Goal: Communication & Community: Share content

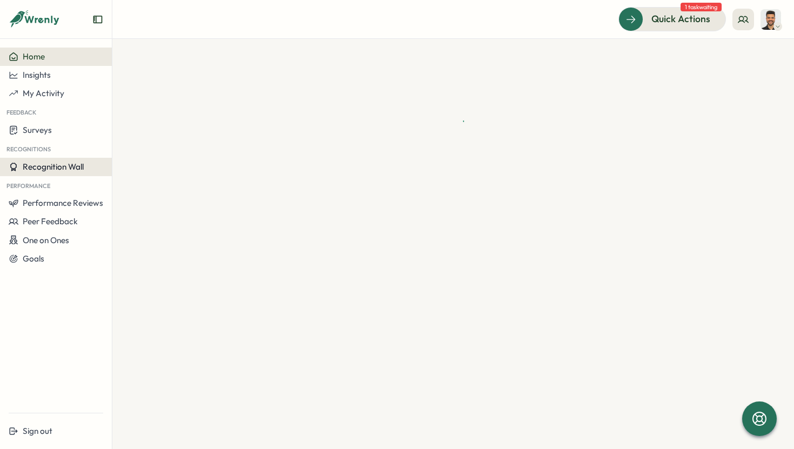
click at [72, 169] on span "Recognition Wall" at bounding box center [53, 167] width 61 height 10
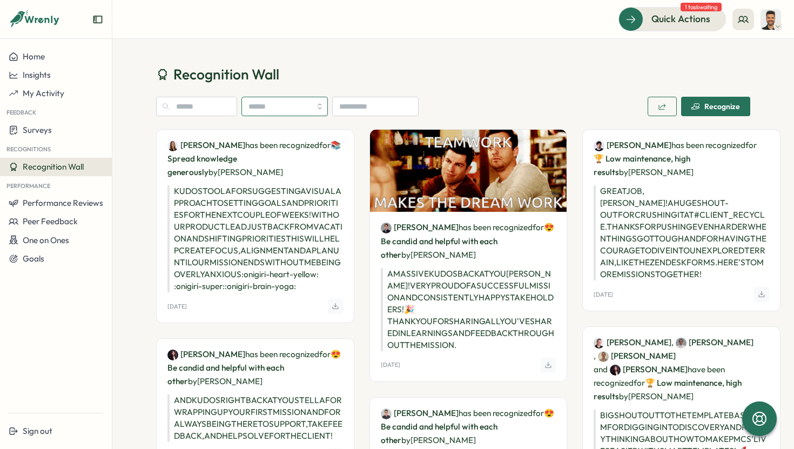
click at [291, 102] on input "search" at bounding box center [285, 106] width 86 height 19
click at [336, 75] on h1 "Recognition Wall" at bounding box center [453, 74] width 594 height 19
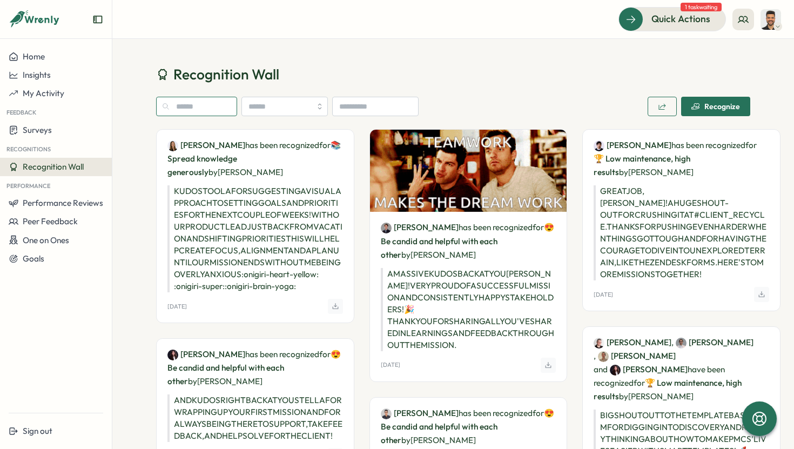
click at [206, 100] on input "text" at bounding box center [196, 106] width 81 height 19
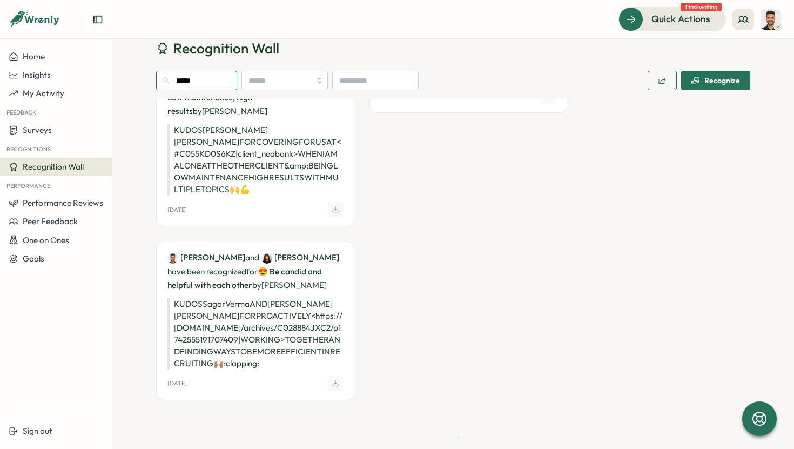
scroll to position [2013, 0]
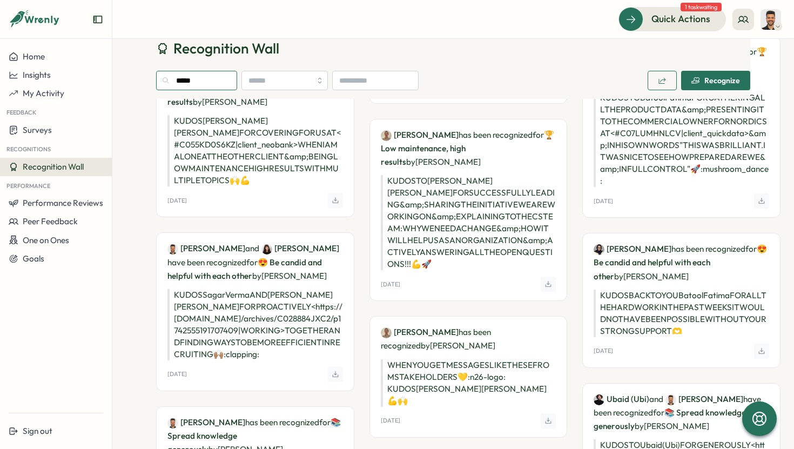
type input "*****"
